Goal: Transaction & Acquisition: Purchase product/service

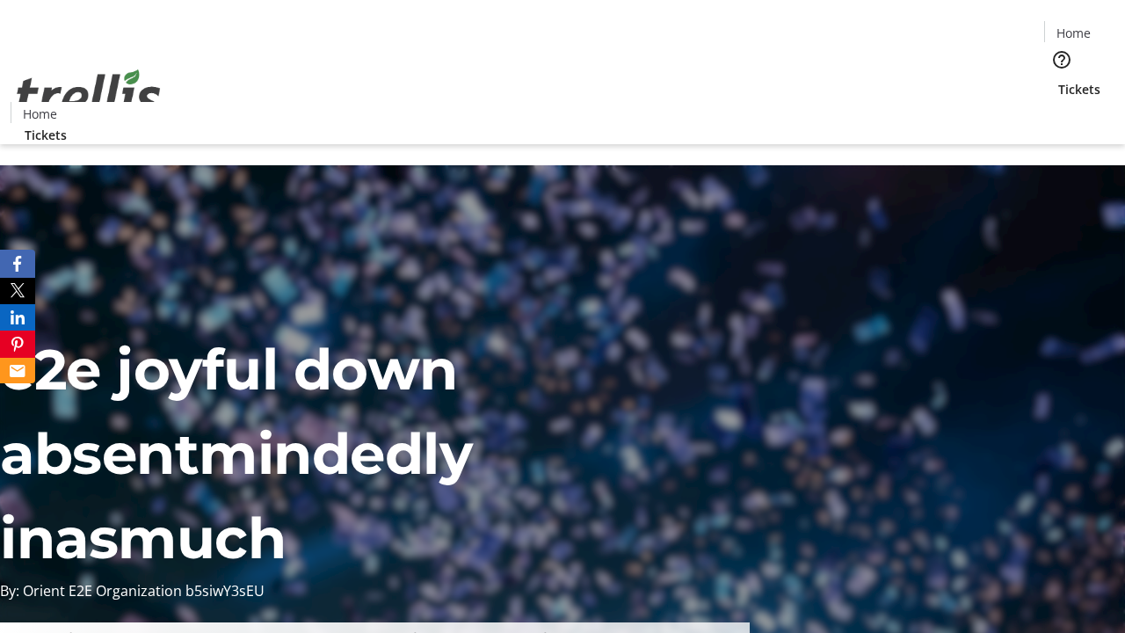
click at [1058, 80] on span "Tickets" at bounding box center [1079, 89] width 42 height 18
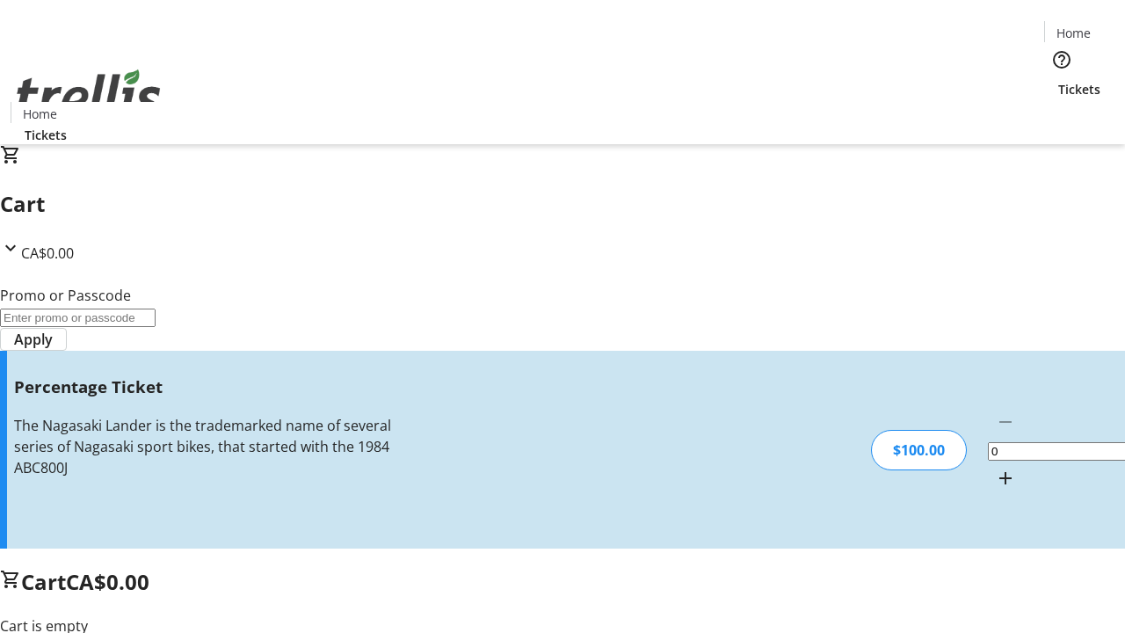
click at [995, 467] on mat-icon "Increment by one" at bounding box center [1005, 477] width 21 height 21
type input "1"
type input "FOO"
